Goal: Task Accomplishment & Management: Use online tool/utility

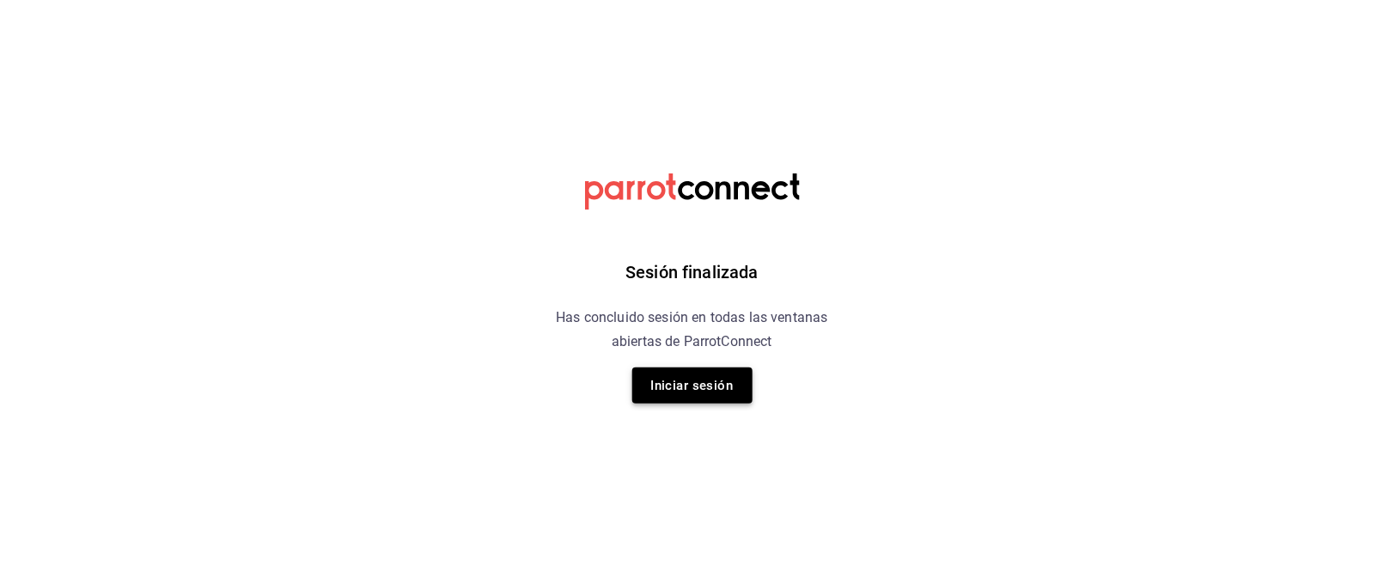
click at [687, 383] on button "Iniciar sesión" at bounding box center [692, 386] width 120 height 36
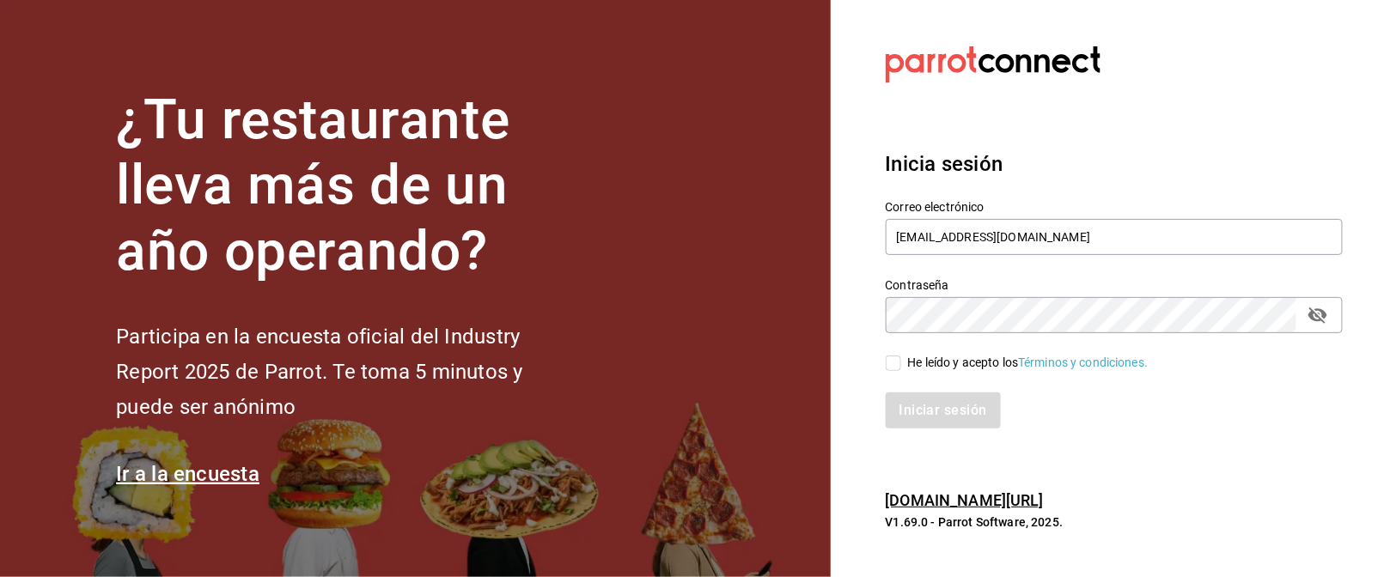
click at [887, 364] on input "He leído y acepto los Términos y condiciones." at bounding box center [893, 363] width 15 height 15
checkbox input "true"
click at [921, 401] on button "Iniciar sesión" at bounding box center [944, 411] width 117 height 36
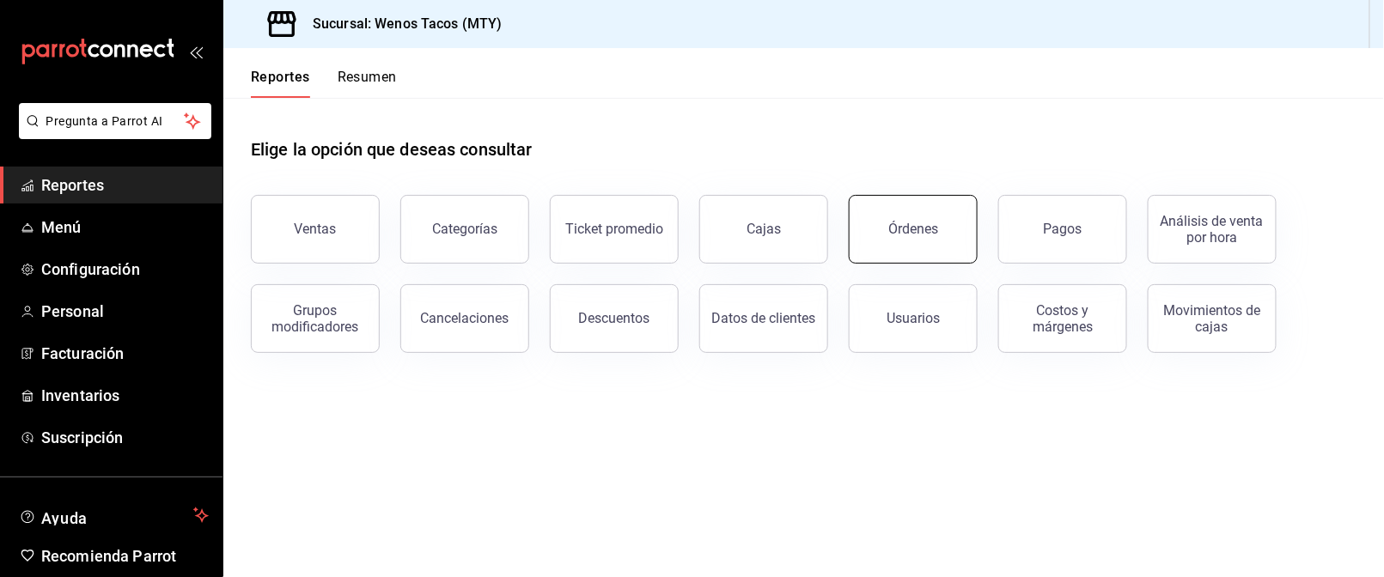
click at [927, 247] on button "Órdenes" at bounding box center [913, 229] width 129 height 69
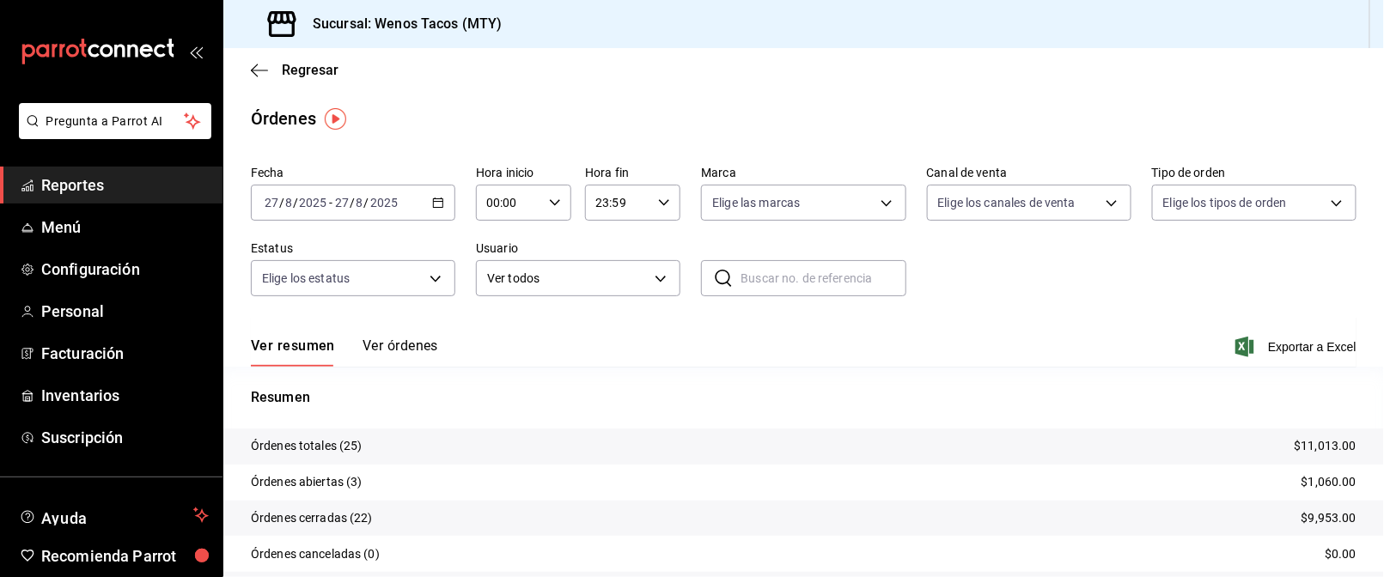
click at [434, 201] on \(Stroke\) "button" at bounding box center [438, 201] width 9 height 1
click at [305, 64] on span "Regresar" at bounding box center [310, 70] width 57 height 16
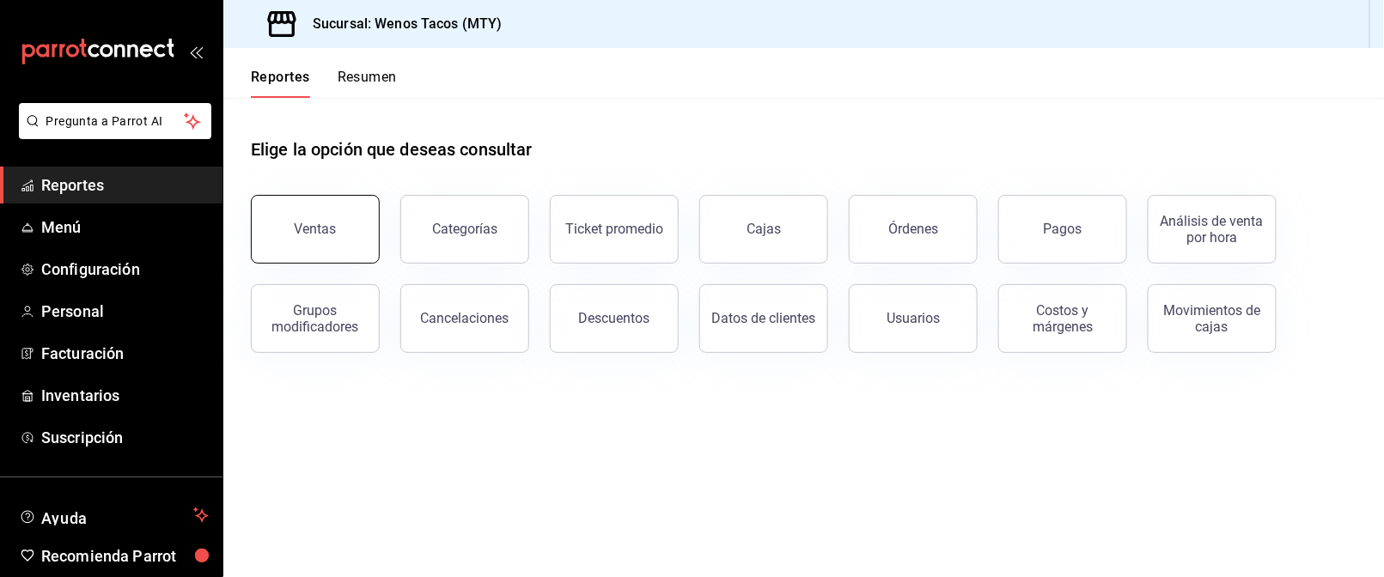
click at [311, 235] on div "Ventas" at bounding box center [316, 229] width 42 height 16
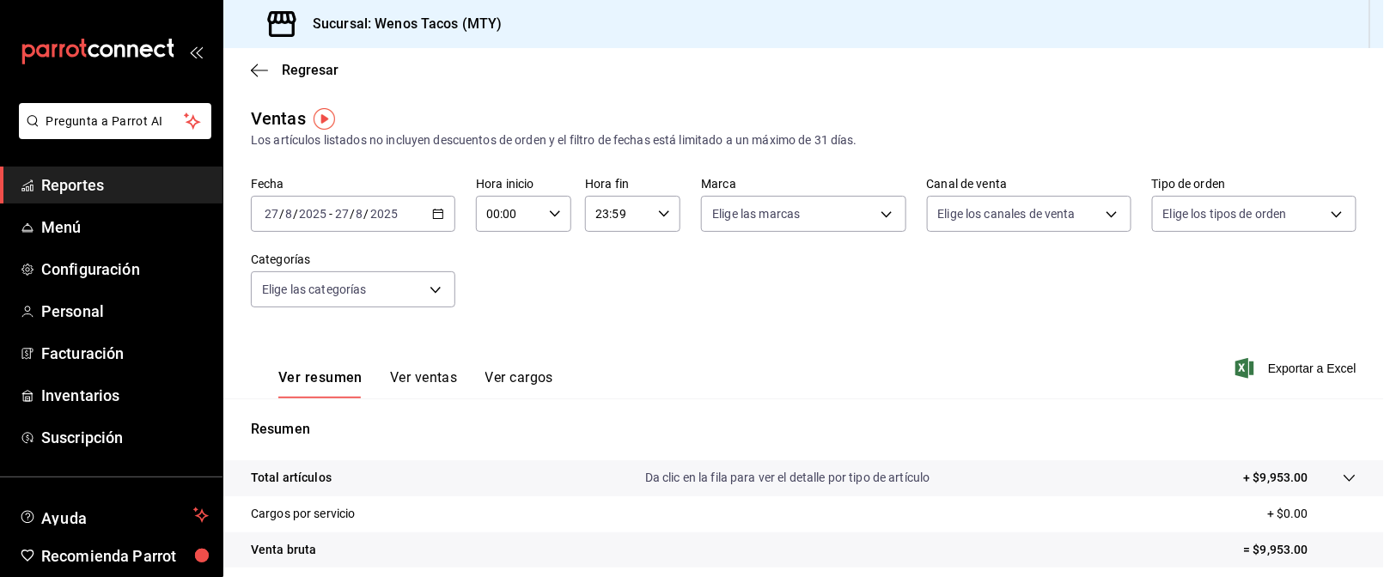
click at [434, 215] on icon "button" at bounding box center [438, 214] width 12 height 12
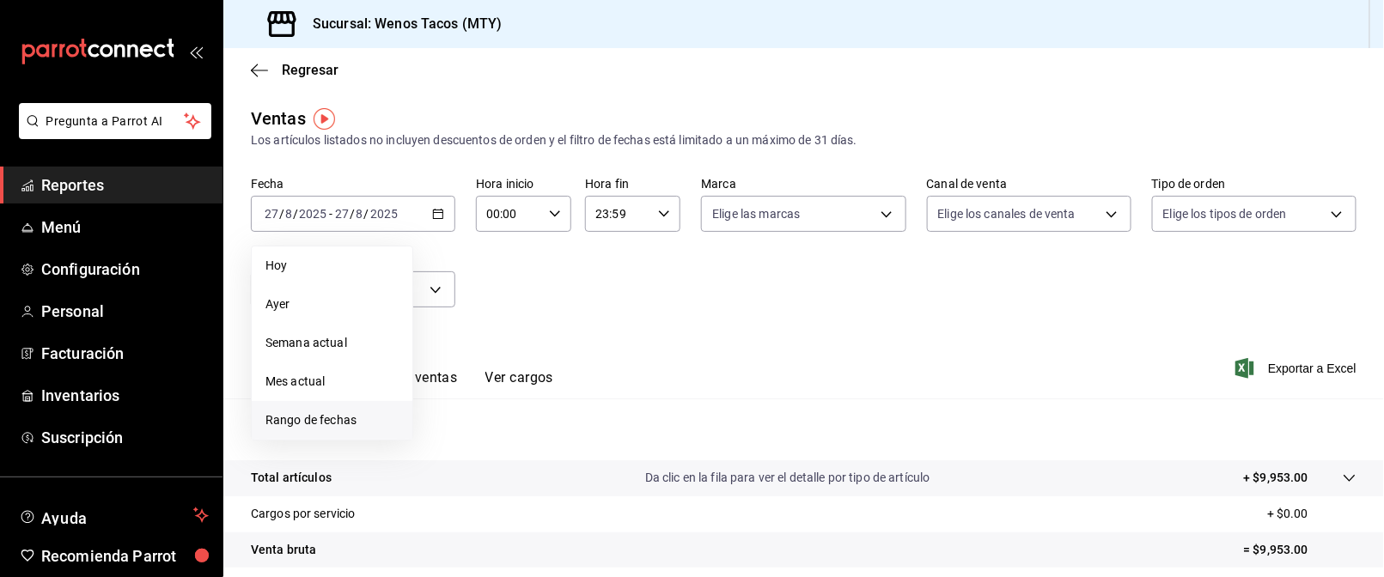
click at [323, 410] on li "Rango de fechas" at bounding box center [332, 420] width 161 height 39
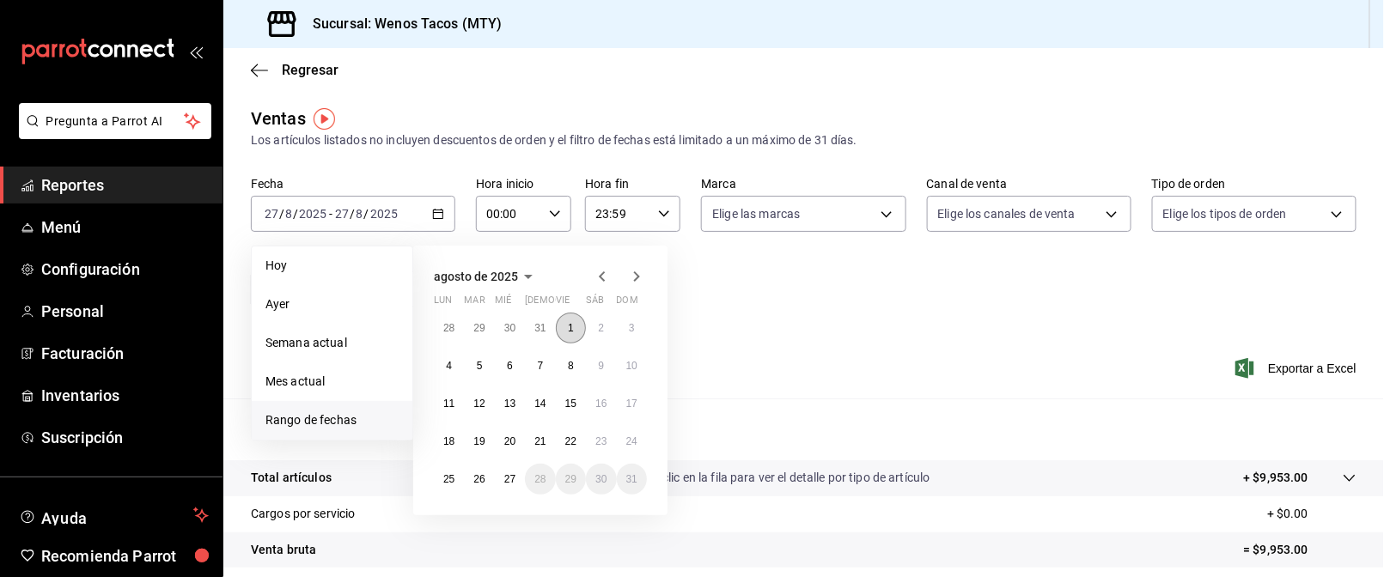
click at [563, 320] on button "1" at bounding box center [571, 328] width 30 height 31
click at [501, 472] on button "27" at bounding box center [510, 479] width 30 height 31
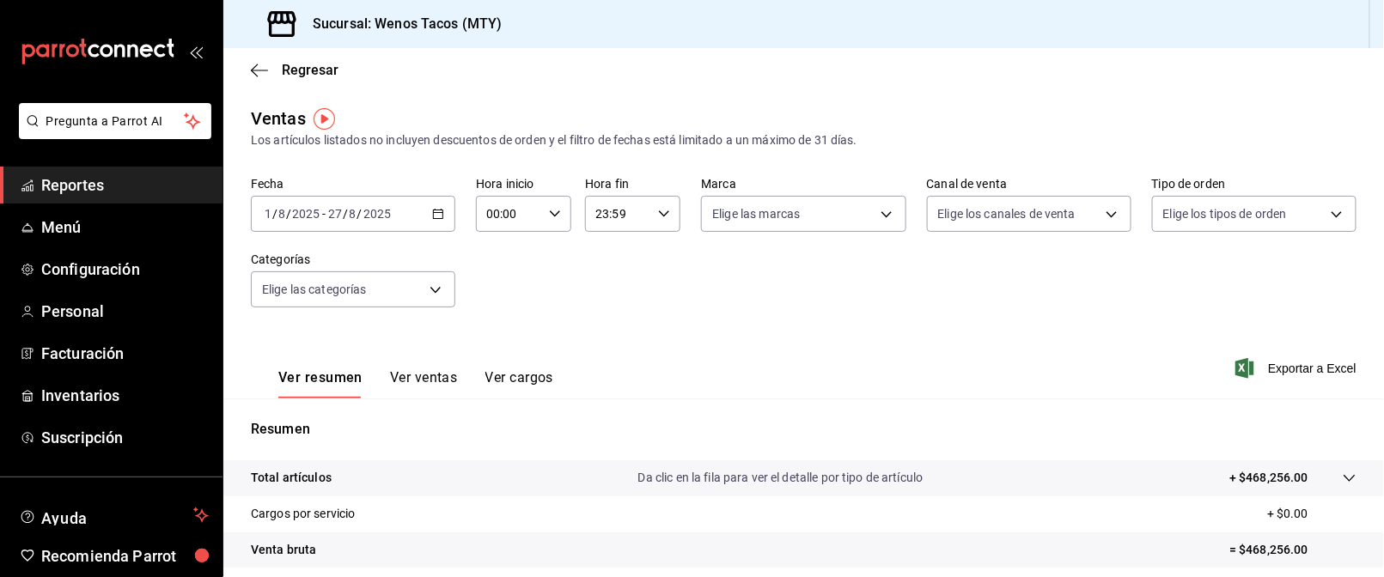
drag, startPoint x: 409, startPoint y: 373, endPoint x: 396, endPoint y: 376, distance: 13.3
click at [396, 376] on button "Ver ventas" at bounding box center [424, 383] width 68 height 29
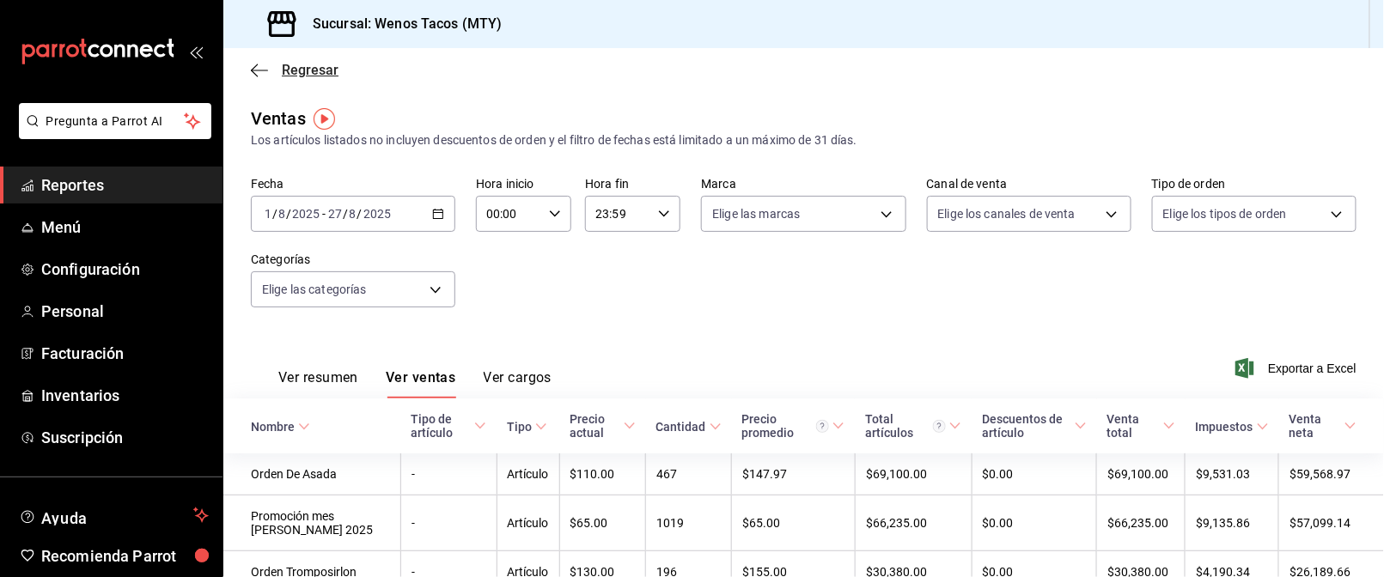
click at [305, 66] on span "Regresar" at bounding box center [310, 70] width 57 height 16
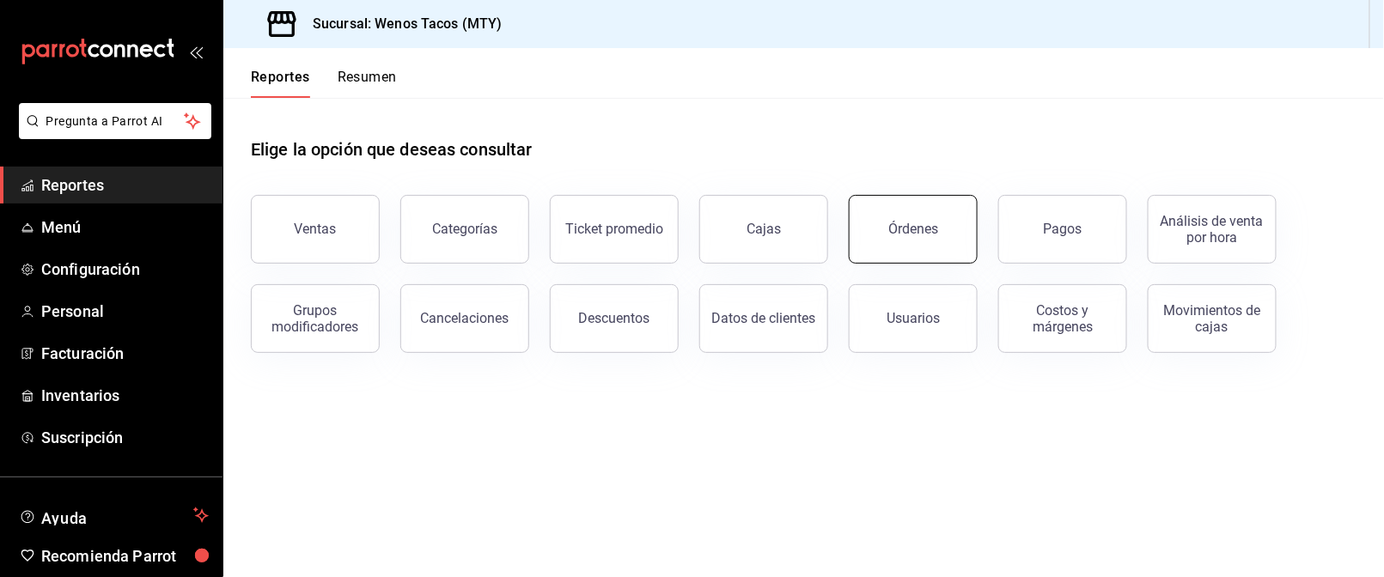
click at [926, 247] on button "Órdenes" at bounding box center [913, 229] width 129 height 69
